Goal: Feedback & Contribution: Submit feedback/report problem

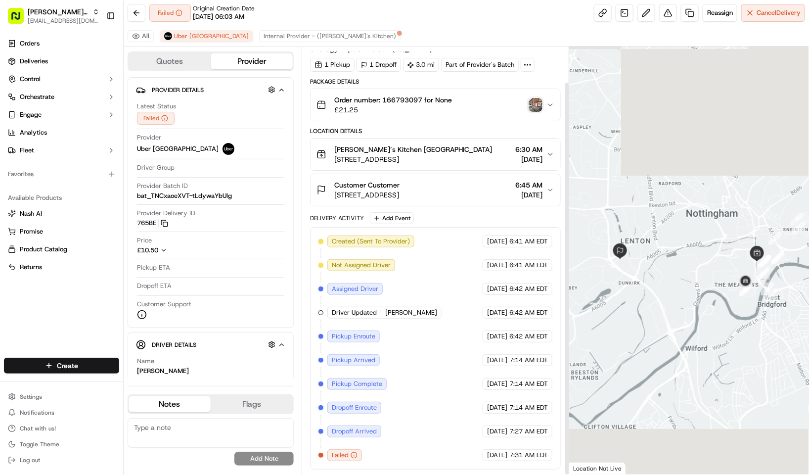
scroll to position [39, 0]
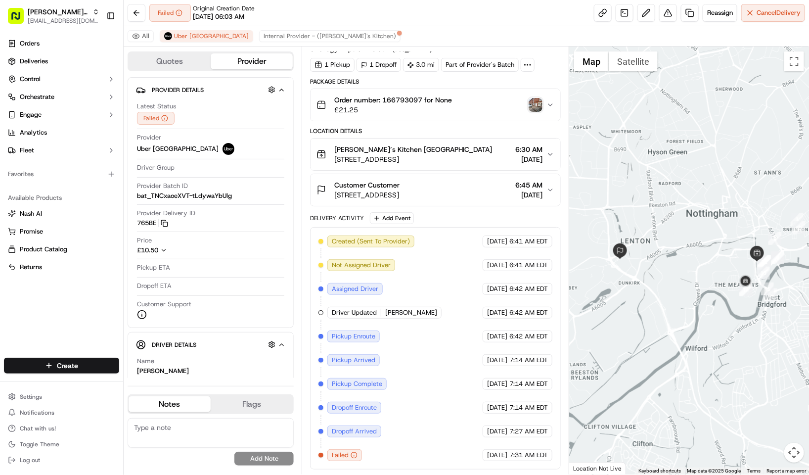
click at [532, 101] on img "button" at bounding box center [536, 105] width 14 height 14
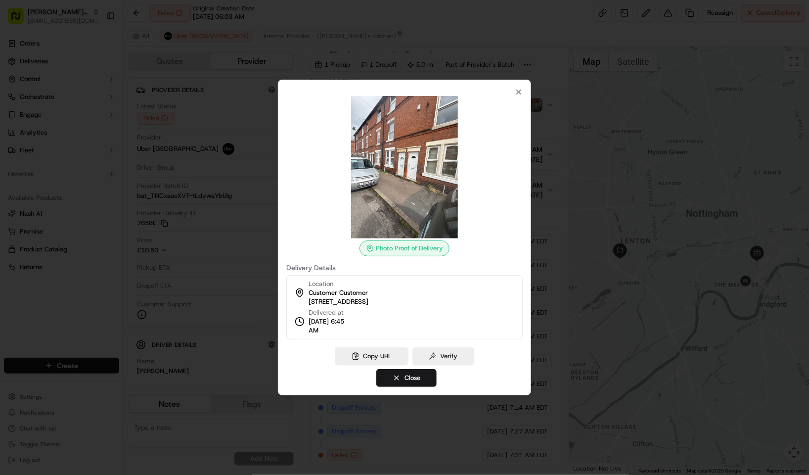
click at [446, 52] on div at bounding box center [404, 237] width 809 height 475
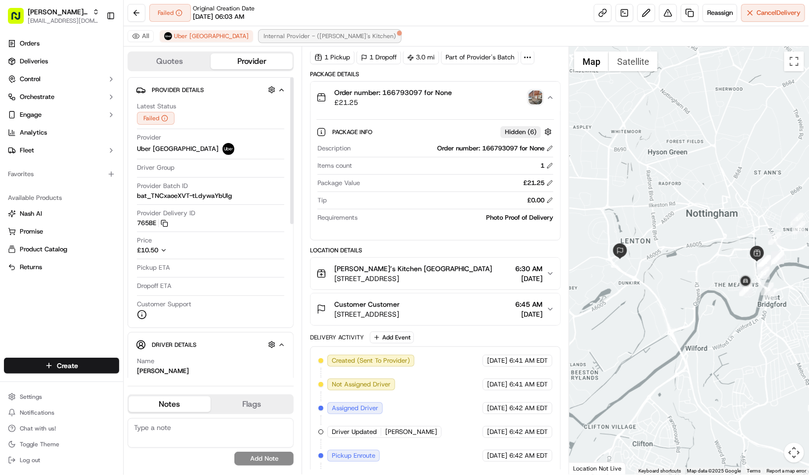
click at [264, 36] on span "Internal Provider - (Abike's Kitchen)" at bounding box center [330, 36] width 133 height 8
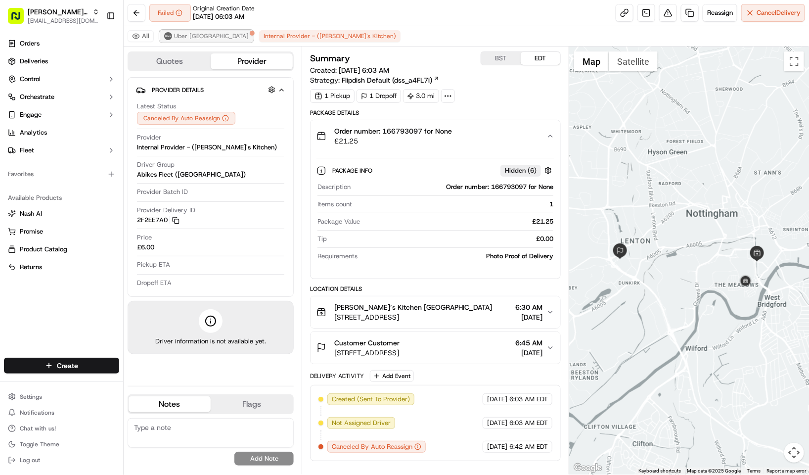
click at [187, 36] on span "Uber UK" at bounding box center [211, 36] width 75 height 8
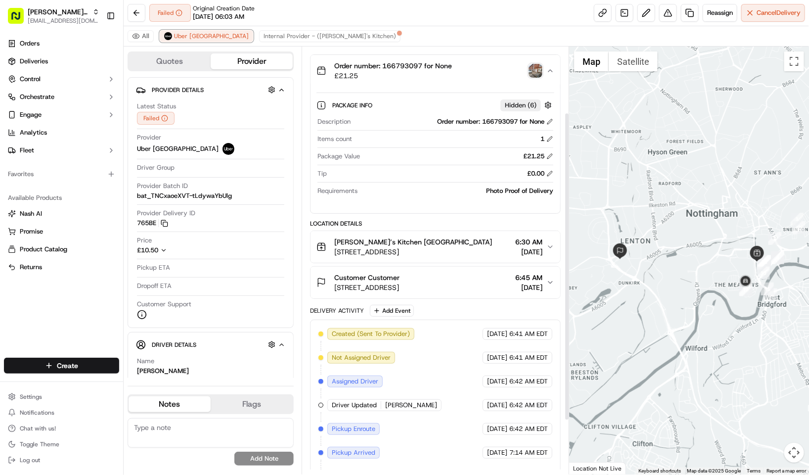
scroll to position [91, 0]
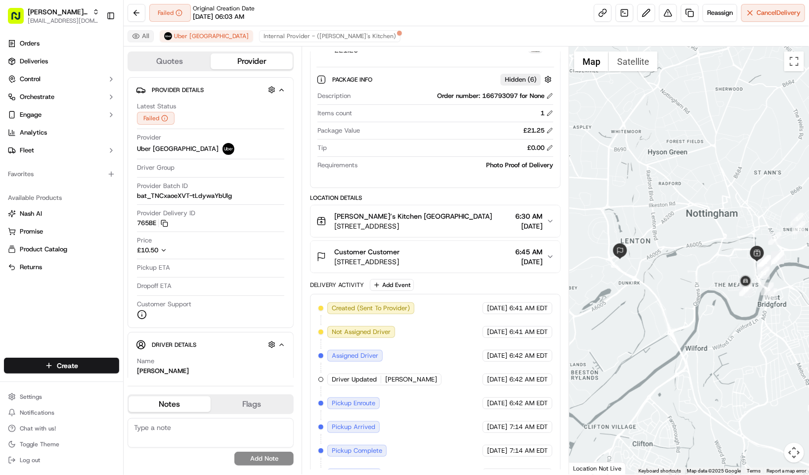
click at [137, 33] on button "All" at bounding box center [141, 36] width 26 height 12
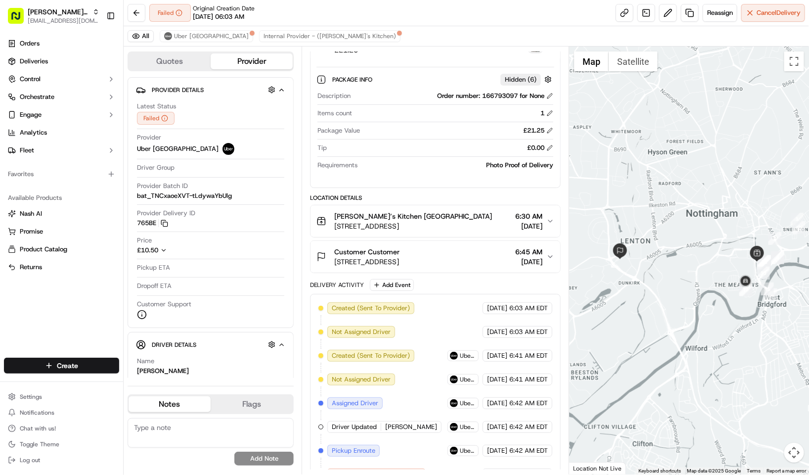
click at [171, 59] on button "Quotes" at bounding box center [170, 61] width 82 height 16
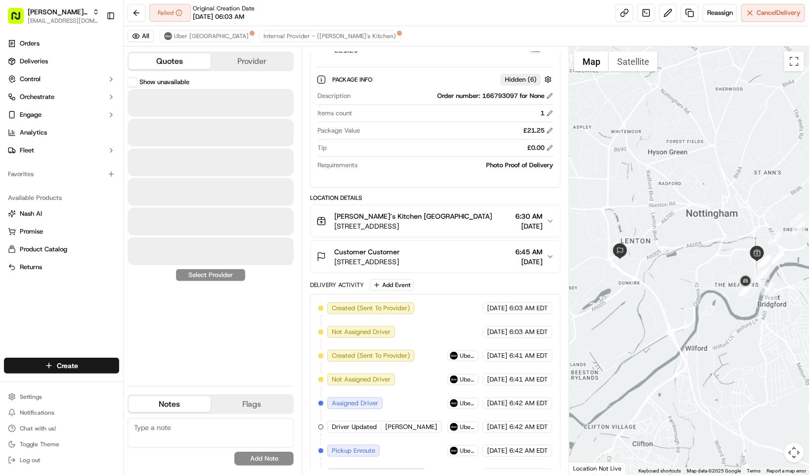
click at [135, 81] on button "Show unavailable" at bounding box center [133, 82] width 10 height 10
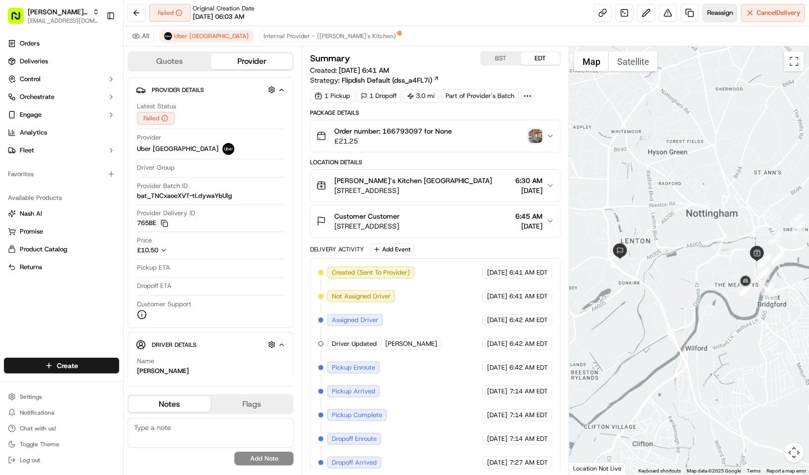
click at [711, 13] on span "Reassign" at bounding box center [720, 12] width 26 height 9
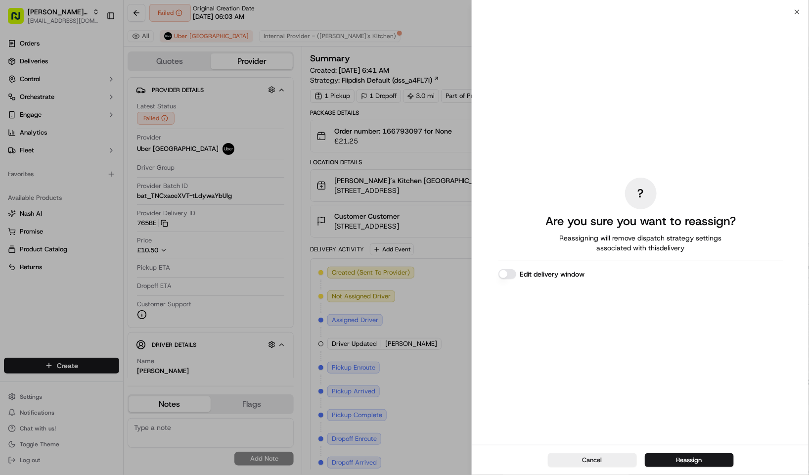
click at [510, 273] on button "Edit delivery window" at bounding box center [508, 274] width 18 height 10
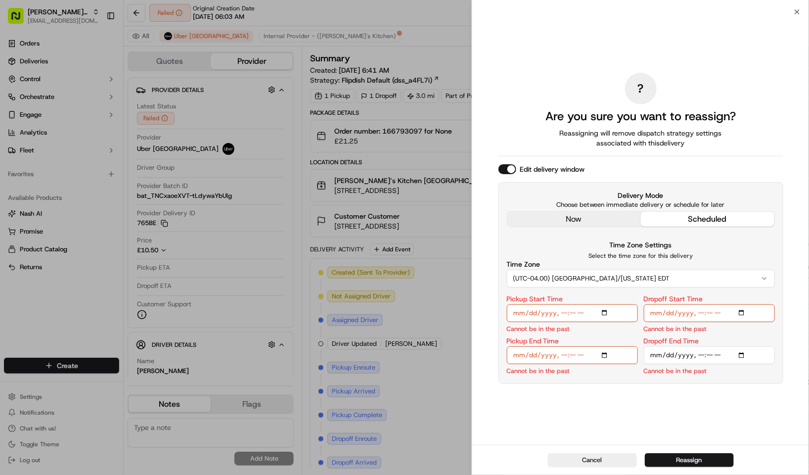
click at [502, 169] on button "Edit delivery window" at bounding box center [508, 169] width 18 height 10
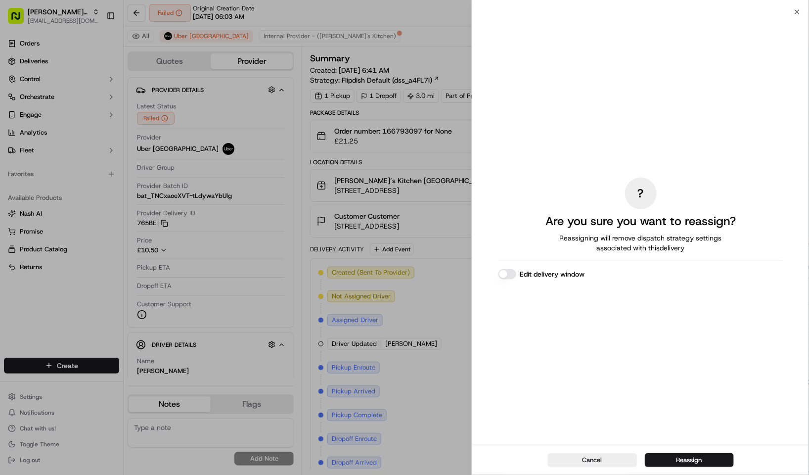
click at [506, 269] on button "Edit delivery window" at bounding box center [508, 274] width 18 height 10
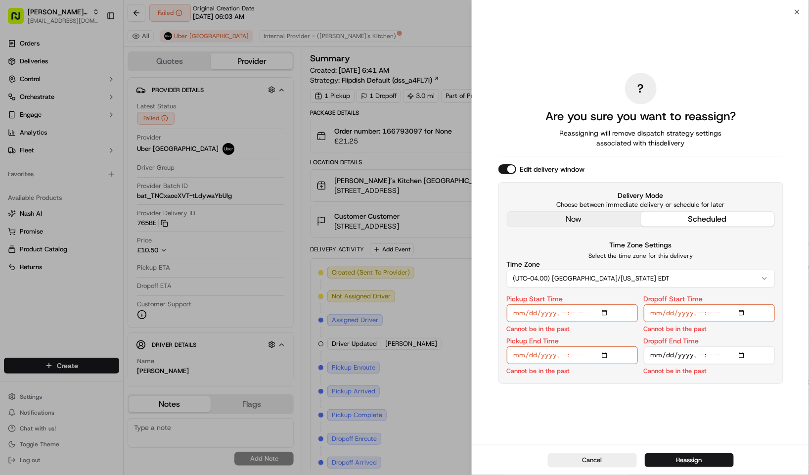
click at [560, 218] on div "? Are you sure you want to reassign? Reassigning will remove dispatch strategy …" at bounding box center [641, 228] width 285 height 429
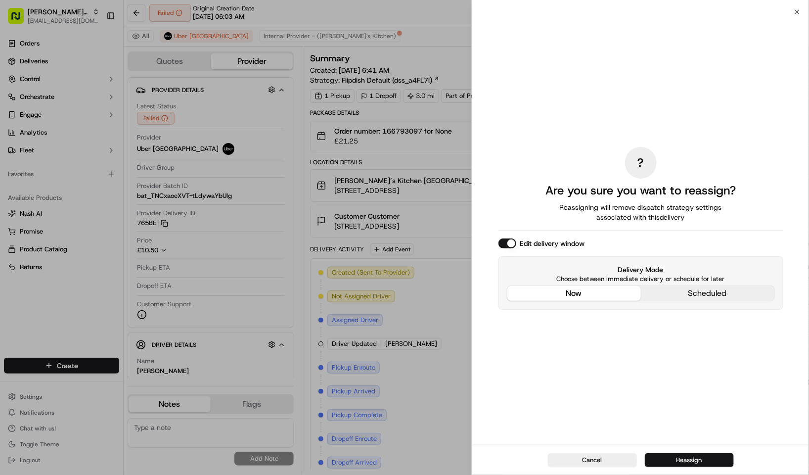
click at [696, 455] on button "Reassign" at bounding box center [689, 460] width 89 height 14
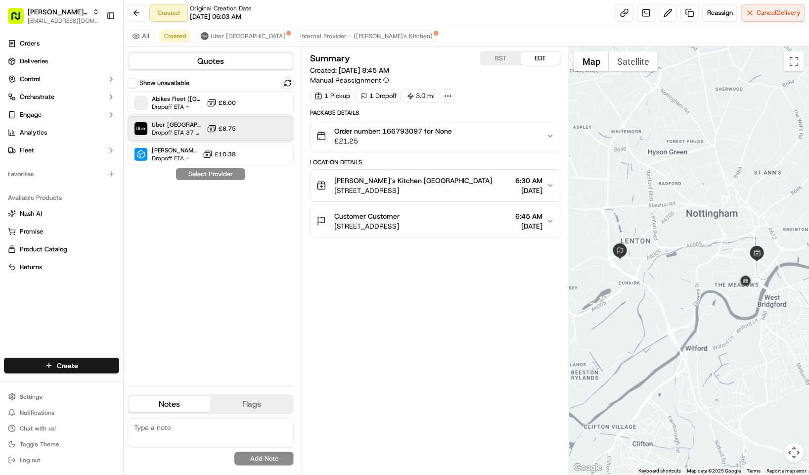
click at [185, 125] on span "Uber UK" at bounding box center [177, 125] width 51 height 8
click at [214, 175] on button "Assign Provider" at bounding box center [211, 174] width 70 height 12
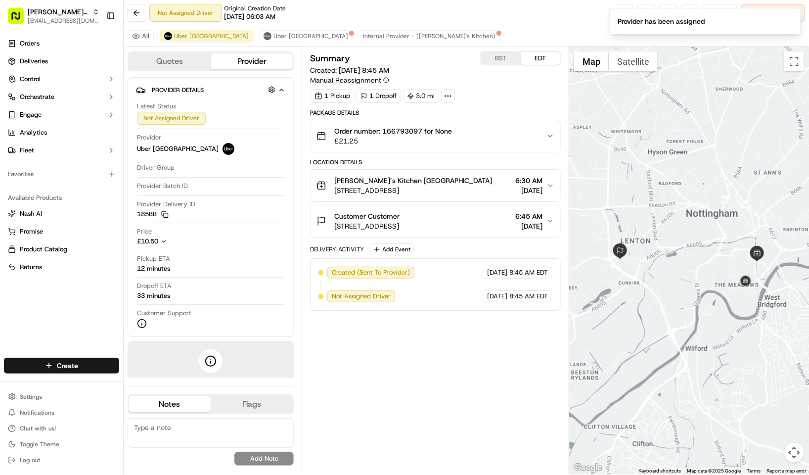
click at [500, 22] on div "Not Assigned Driver Original Creation Date 09/15/2025 06:03 AM Reassign Cancel …" at bounding box center [467, 13] width 686 height 26
click at [259, 39] on button "Uber UK" at bounding box center [306, 36] width 94 height 12
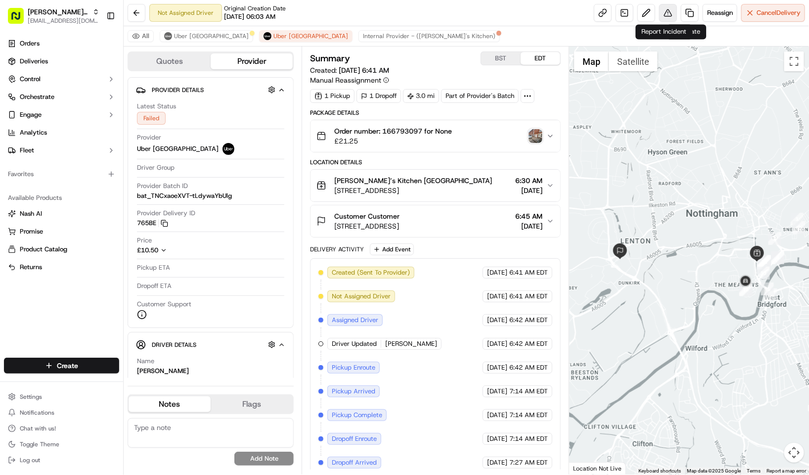
click at [668, 13] on button at bounding box center [668, 13] width 18 height 18
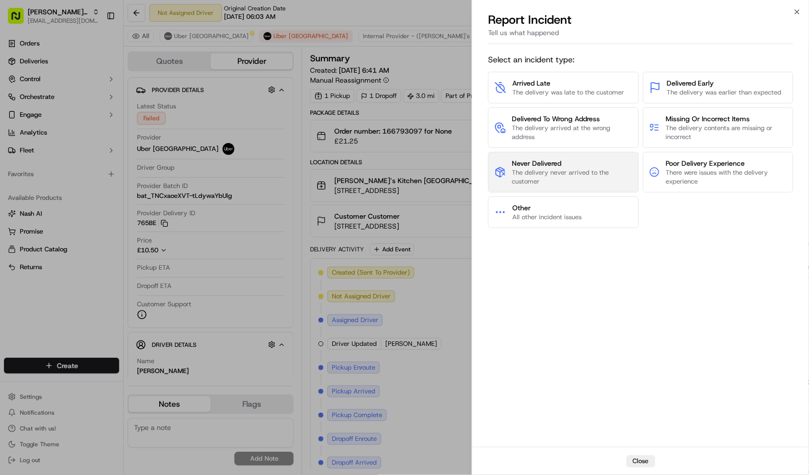
click at [545, 174] on span "The delivery never arrived to the customer" at bounding box center [572, 177] width 121 height 18
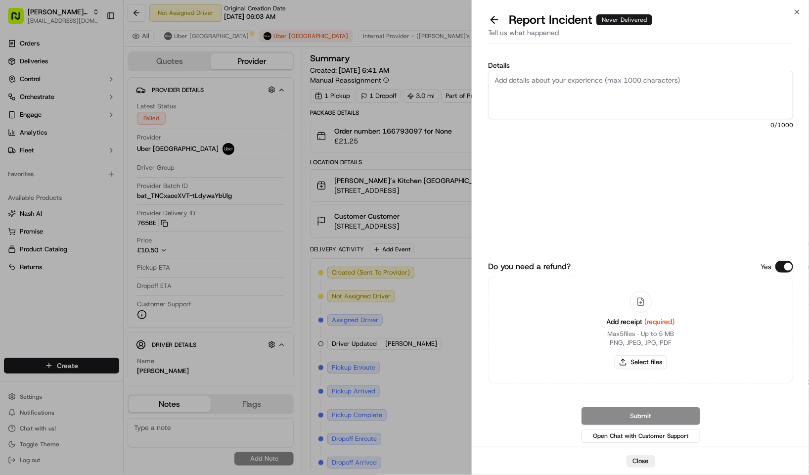
click at [523, 82] on textarea "Details" at bounding box center [640, 95] width 305 height 48
click at [786, 269] on button "Do you need a refund?" at bounding box center [785, 267] width 18 height 12
click at [605, 78] on textarea "Details" at bounding box center [640, 95] width 305 height 48
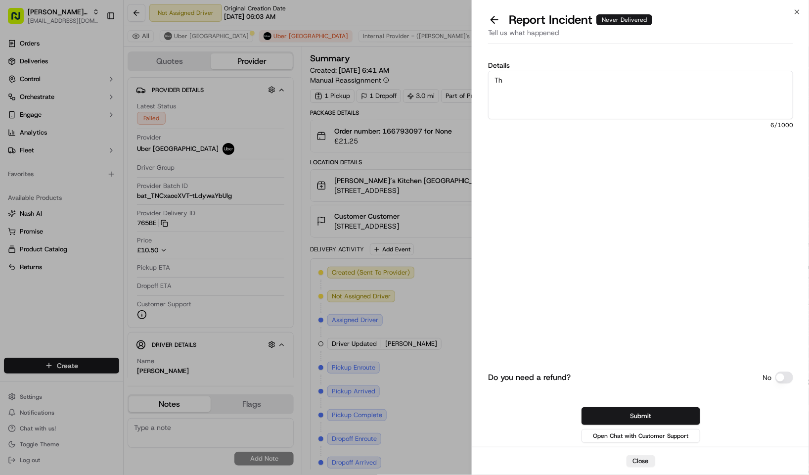
type textarea "T"
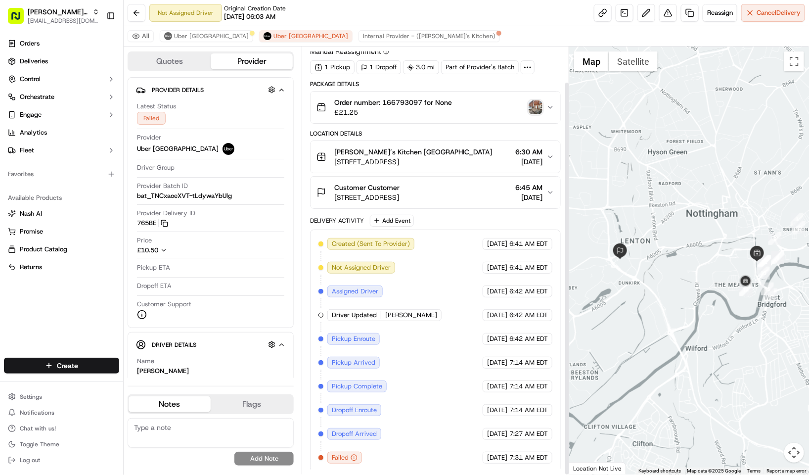
scroll to position [39, 0]
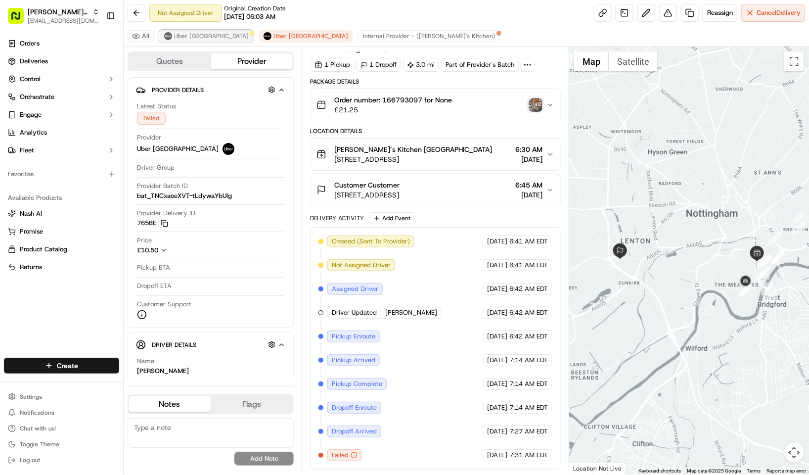
click at [174, 34] on button "Uber [GEOGRAPHIC_DATA]" at bounding box center [207, 36] width 94 height 12
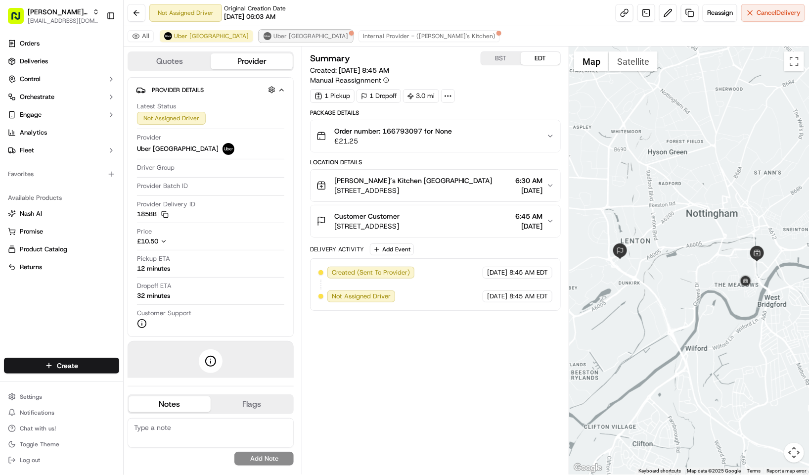
click at [259, 30] on button "Uber [GEOGRAPHIC_DATA]" at bounding box center [306, 36] width 94 height 12
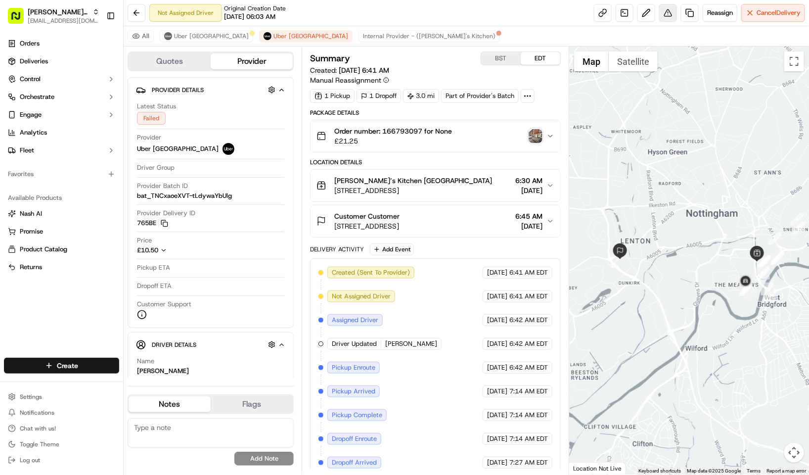
click at [662, 5] on button at bounding box center [668, 13] width 18 height 18
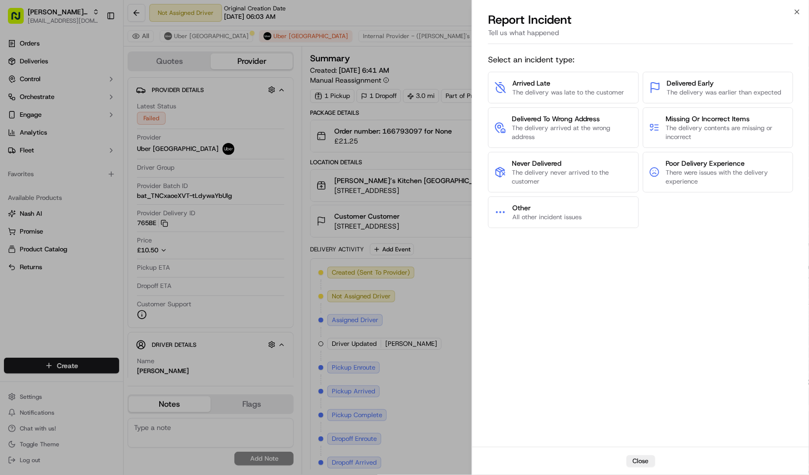
click at [568, 289] on div "Select an incident type: Arrived Late The delivery was late to the customer Del…" at bounding box center [640, 247] width 305 height 395
click at [552, 159] on span "Never Delivered" at bounding box center [572, 163] width 121 height 10
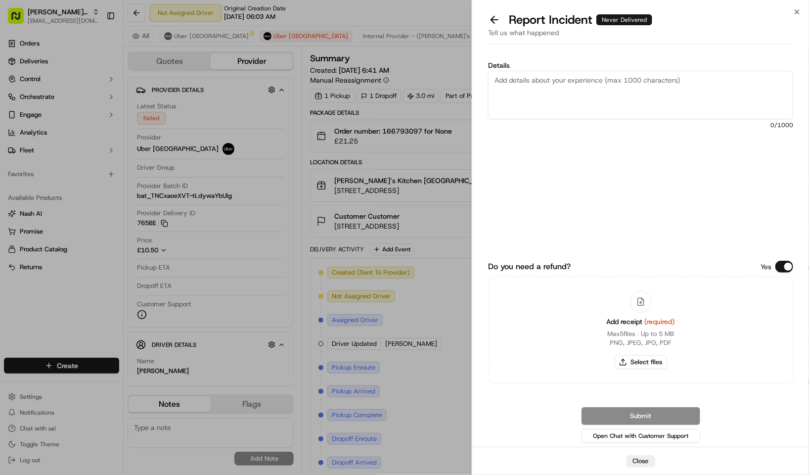
click at [598, 82] on textarea "Details" at bounding box center [640, 95] width 305 height 48
type textarea "U"
type textarea "The driver never picked up the order but tagged the delivery as picked up compl…"
click at [783, 261] on button "Do you need a refund?" at bounding box center [785, 267] width 18 height 12
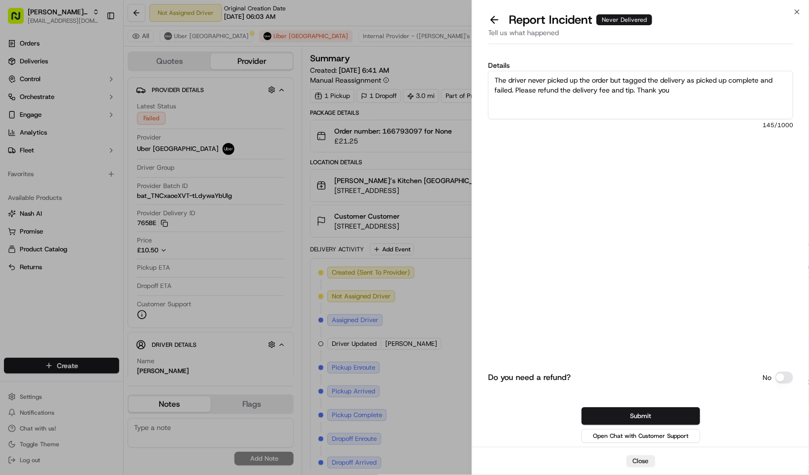
click at [664, 408] on button "Submit" at bounding box center [641, 416] width 119 height 18
drag, startPoint x: 680, startPoint y: 95, endPoint x: 480, endPoint y: 73, distance: 201.2
click at [480, 73] on div "Details The driver never picked up the order but tagged the delivery as picked …" at bounding box center [640, 247] width 337 height 399
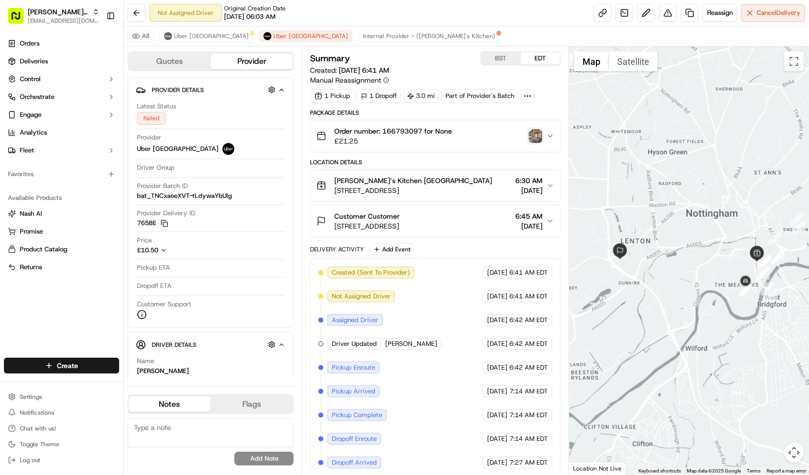
click at [464, 19] on div "Not Assigned Driver Original Creation Date 09/15/2025 06:03 AM Reassign Cancel …" at bounding box center [467, 13] width 686 height 26
click at [659, 15] on button at bounding box center [668, 13] width 18 height 18
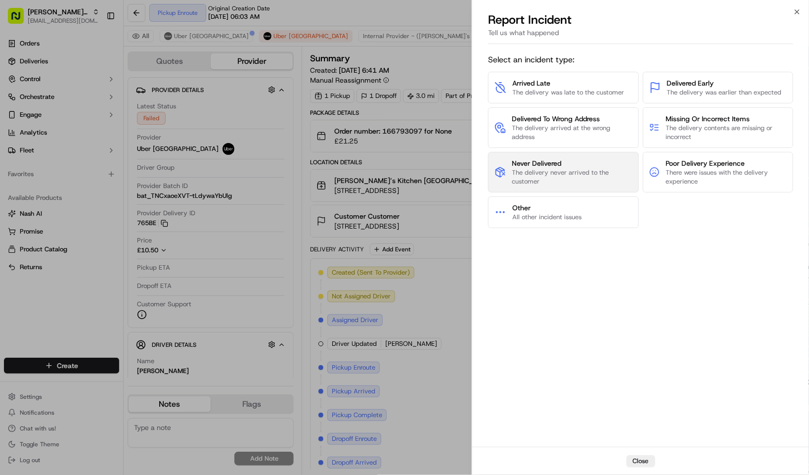
click at [575, 162] on span "Never Delivered" at bounding box center [572, 163] width 121 height 10
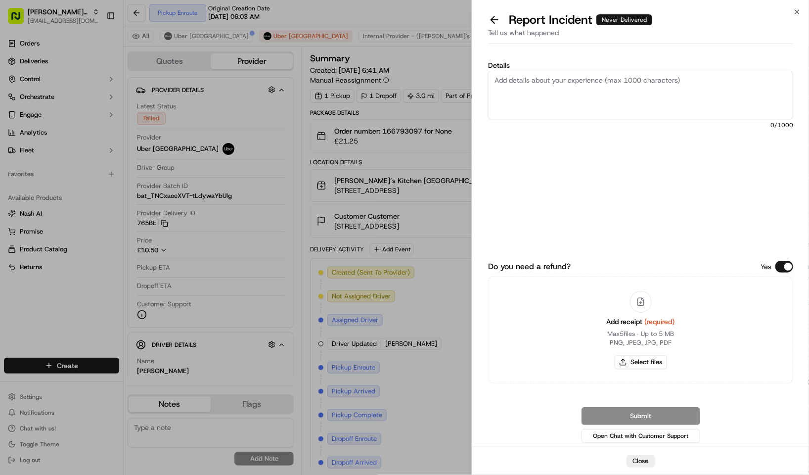
click at [600, 94] on textarea "Details" at bounding box center [640, 95] width 305 height 48
paste textarea "The driver never picked up the order but tagged the delivery as picked up compl…"
type textarea "The driver never picked up the order but tagged the delivery as picked up compl…"
click at [781, 261] on button "Do you need a refund?" at bounding box center [785, 267] width 18 height 12
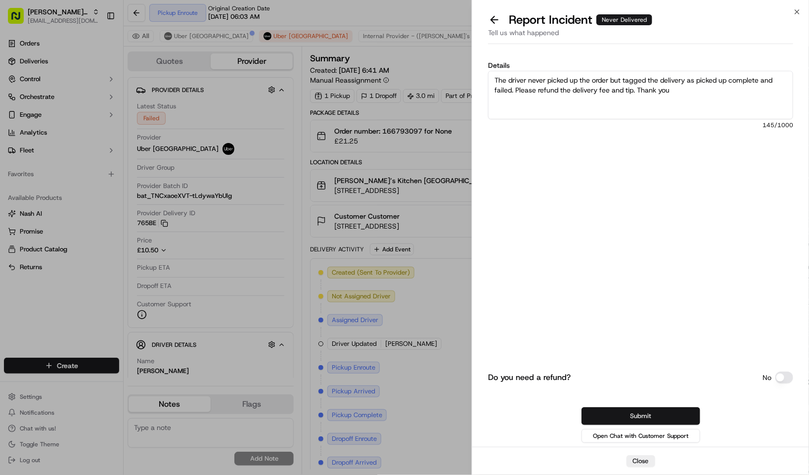
click at [632, 416] on button "Submit" at bounding box center [641, 416] width 119 height 18
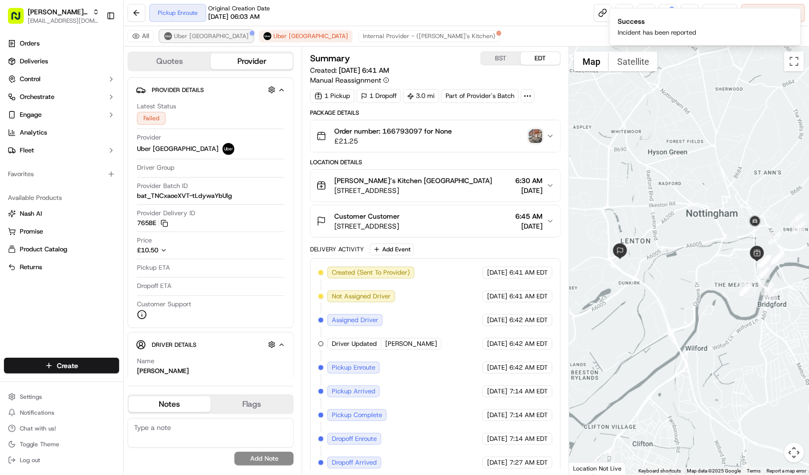
click at [181, 36] on span "Uber UK" at bounding box center [211, 36] width 75 height 8
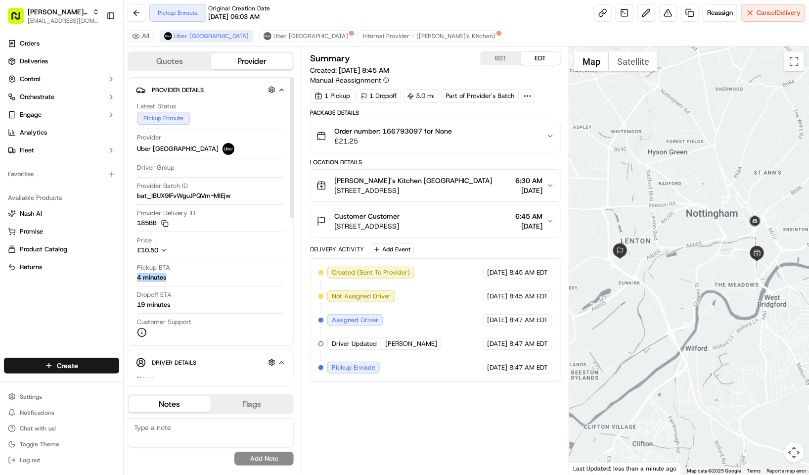
drag, startPoint x: 192, startPoint y: 286, endPoint x: 135, endPoint y: 278, distance: 57.5
click at [134, 278] on div "Provider Details Latest Status Pickup Enroute Provider Uber UK Driver Group Pro…" at bounding box center [211, 211] width 166 height 269
copy div "4 minutes"
click at [73, 306] on div "Orders Deliveries Control Orchestrate Engage Analytics Fleet Favorites Availabl…" at bounding box center [61, 191] width 123 height 318
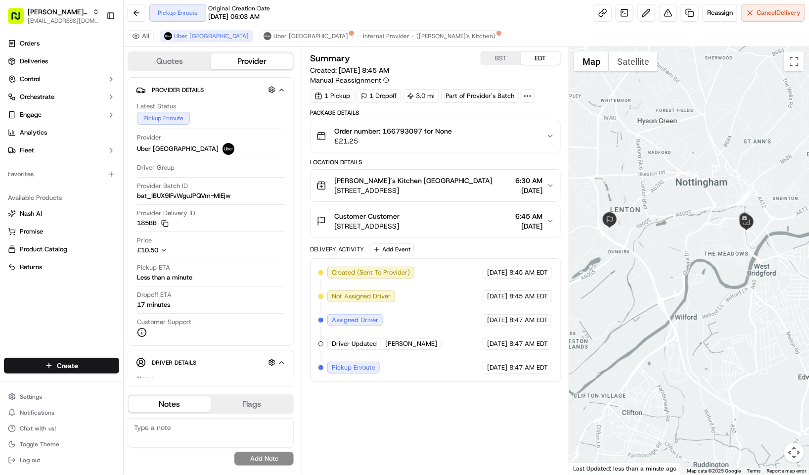
drag, startPoint x: 668, startPoint y: 196, endPoint x: 652, endPoint y: 159, distance: 40.5
click at [652, 159] on div at bounding box center [689, 261] width 240 height 428
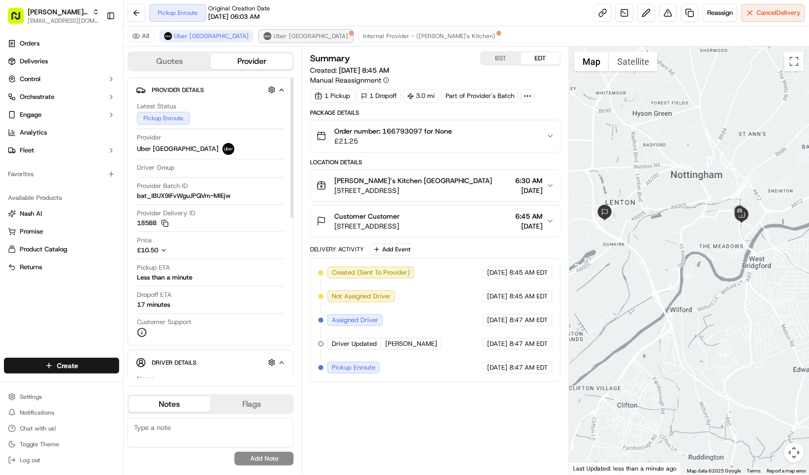
click at [349, 36] on div at bounding box center [351, 33] width 5 height 5
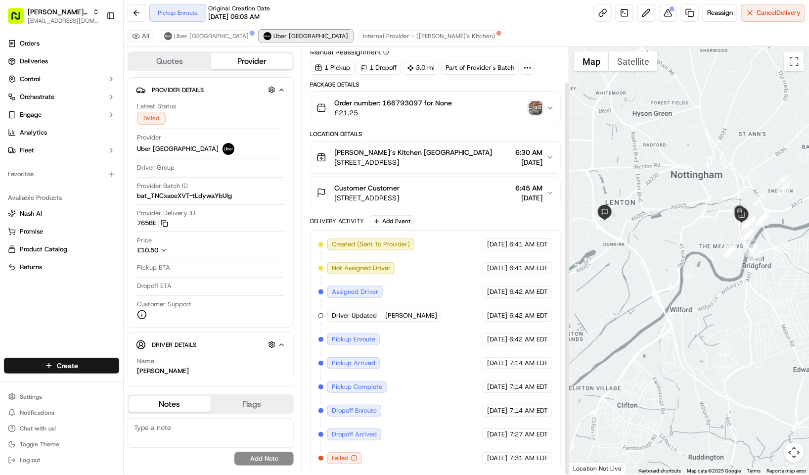
scroll to position [39, 0]
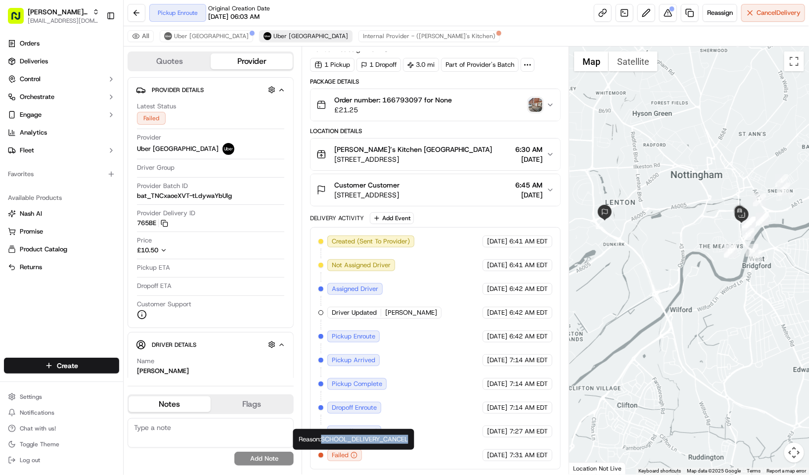
drag, startPoint x: 325, startPoint y: 438, endPoint x: 413, endPoint y: 435, distance: 88.1
click at [413, 435] on div "Reason: SCHOOL_DELIVERY_CANCEL Reason: SCHOOL_DELIVERY_CANCEL" at bounding box center [353, 439] width 121 height 21
copy div "SCHOOL_DELIVERY_CANCEL"
click at [400, 183] on div "Customer Customer" at bounding box center [366, 185] width 65 height 10
